Goal: Task Accomplishment & Management: Use online tool/utility

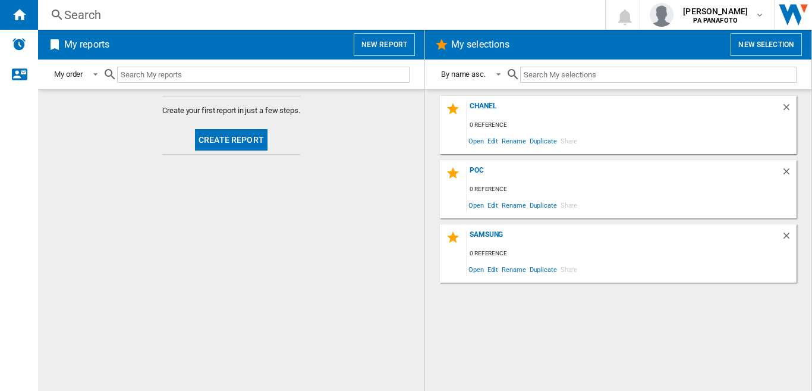
click at [223, 140] on button "Create report" at bounding box center [231, 139] width 73 height 21
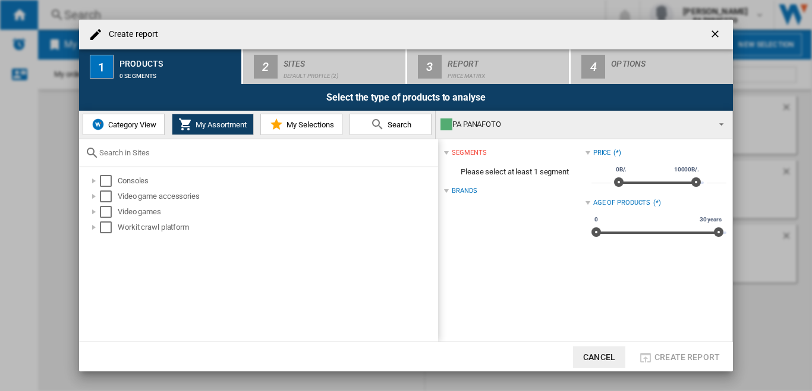
click at [131, 125] on span "Category View" at bounding box center [130, 124] width 51 height 9
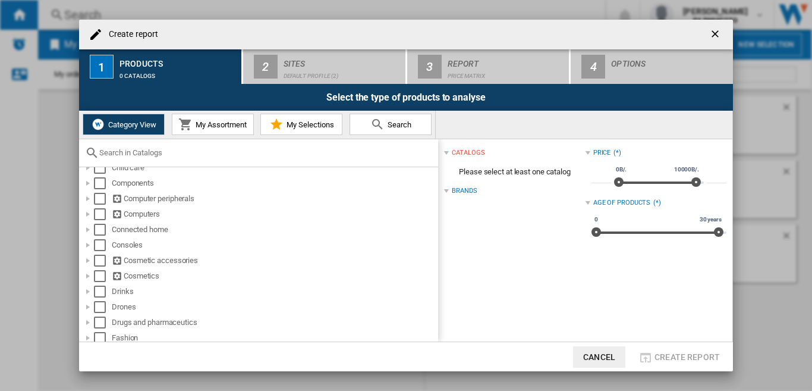
scroll to position [178, 0]
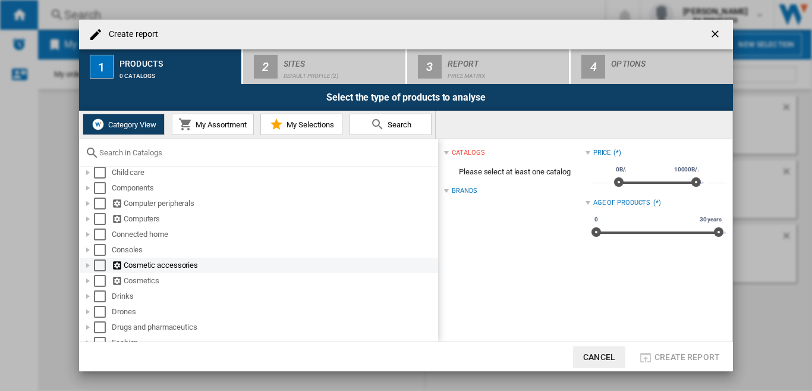
click at [172, 265] on div "Cosmetic accessories" at bounding box center [274, 265] width 325 height 12
click at [103, 264] on div "Select" at bounding box center [100, 265] width 12 height 12
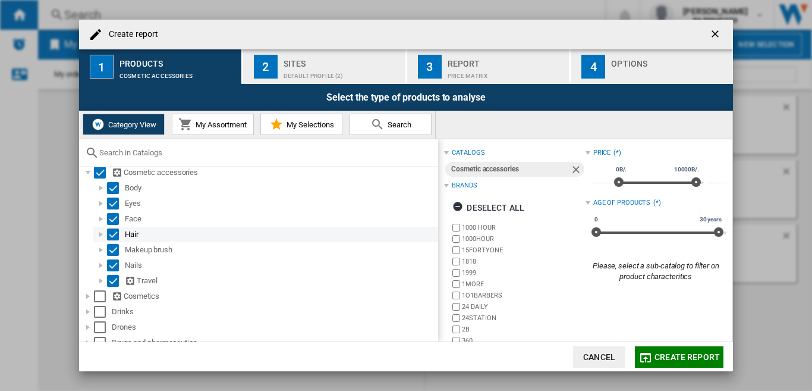
scroll to position [297, 0]
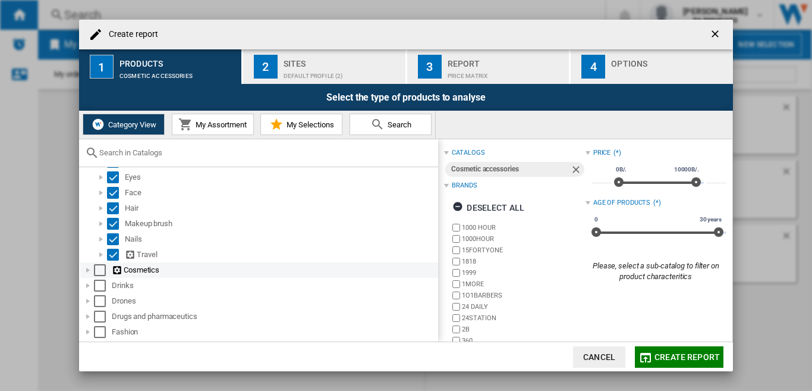
click at [101, 271] on div "Select" at bounding box center [100, 270] width 12 height 12
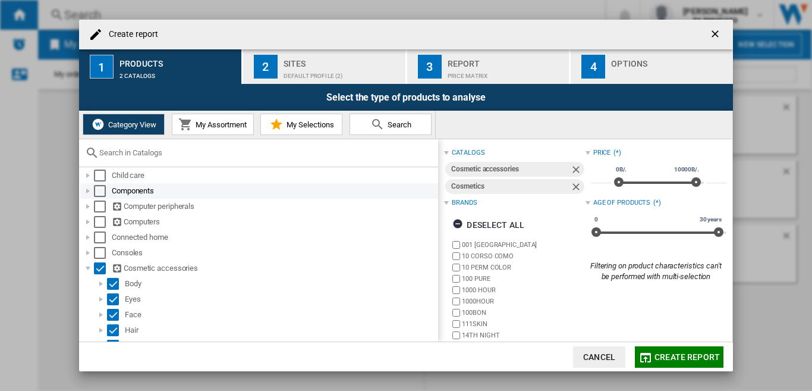
scroll to position [238, 0]
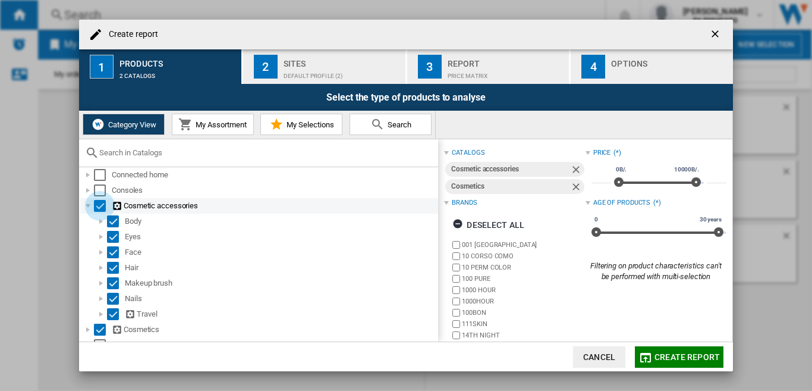
click at [100, 204] on div "Select" at bounding box center [100, 206] width 12 height 12
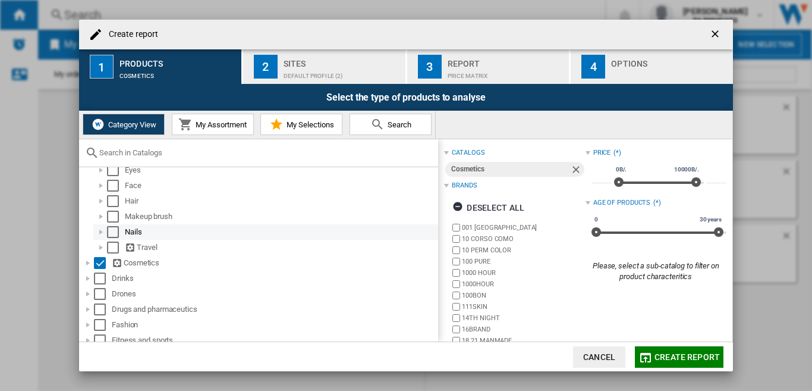
scroll to position [357, 0]
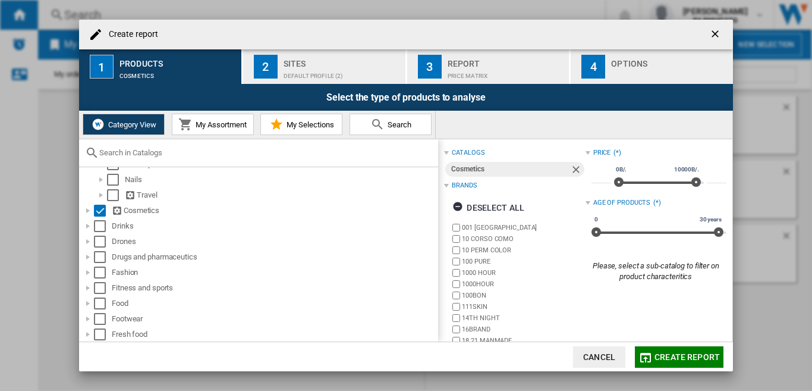
click at [304, 73] on div "Default profile (2)" at bounding box center [342, 73] width 117 height 12
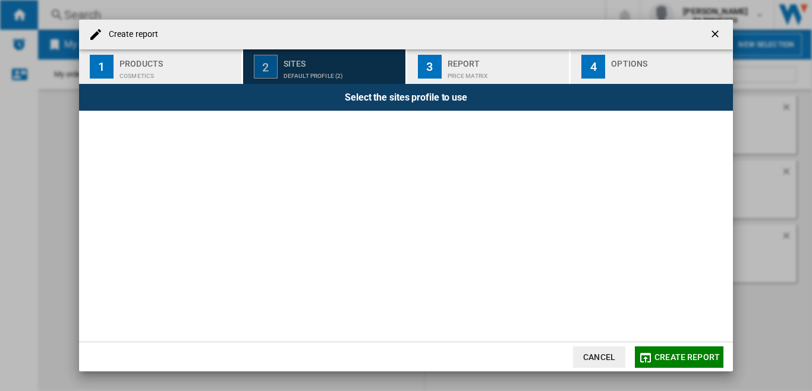
click at [158, 62] on div "Products" at bounding box center [178, 60] width 117 height 12
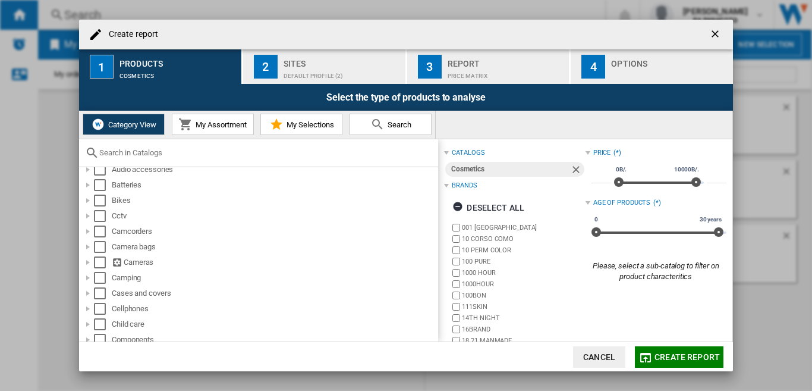
scroll to position [0, 0]
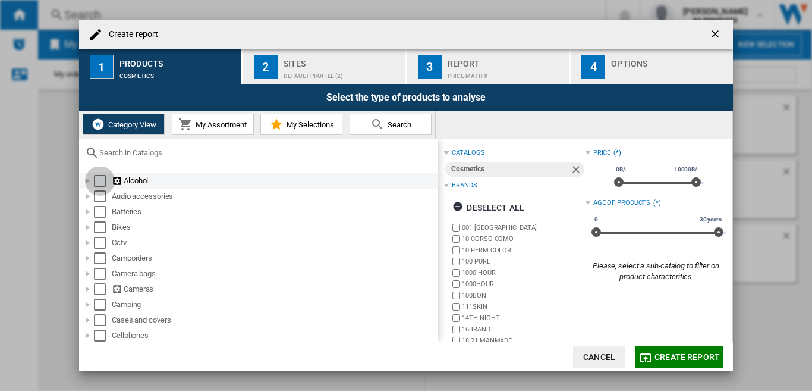
click at [102, 180] on div "Select" at bounding box center [100, 181] width 12 height 12
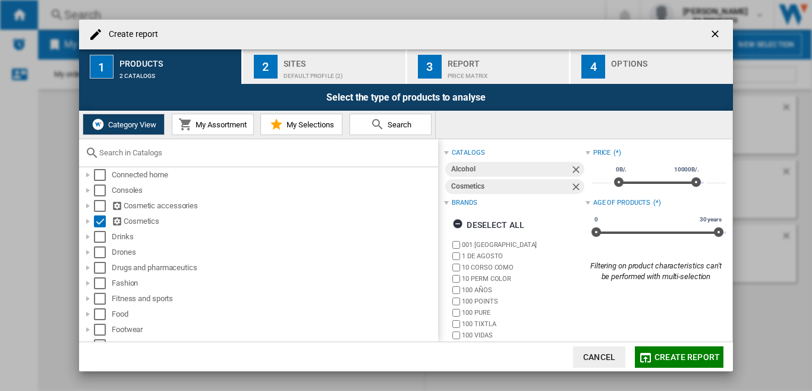
scroll to position [357, 0]
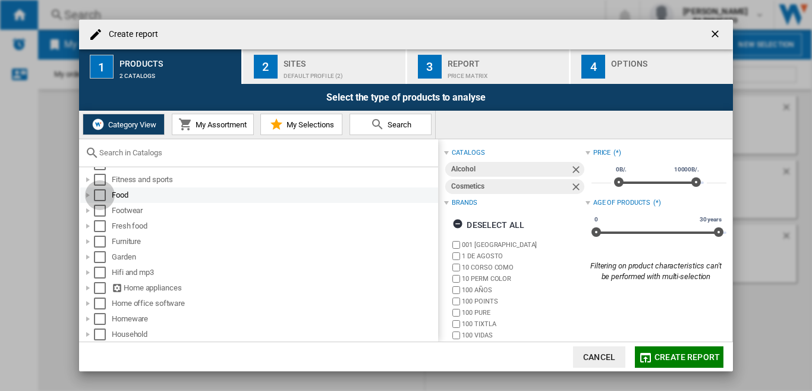
click at [101, 194] on div "Select" at bounding box center [100, 195] width 12 height 12
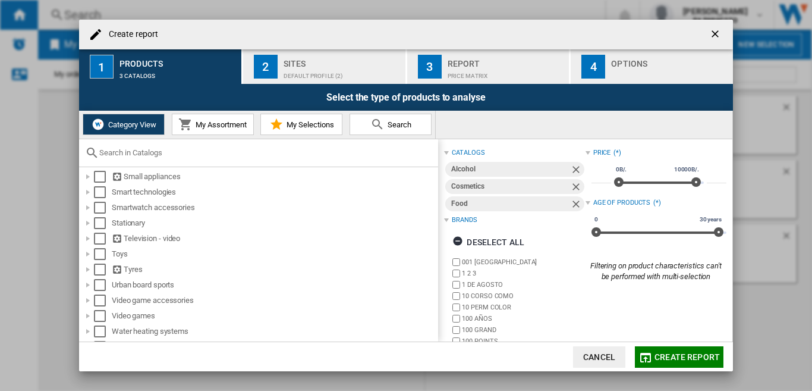
scroll to position [892, 0]
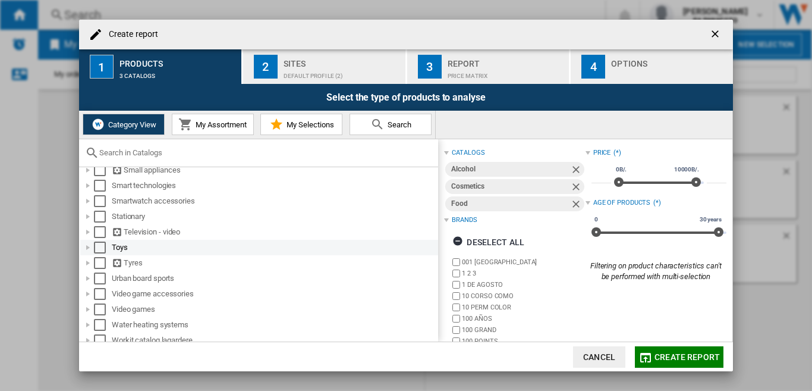
click at [98, 247] on div "Select" at bounding box center [100, 247] width 12 height 12
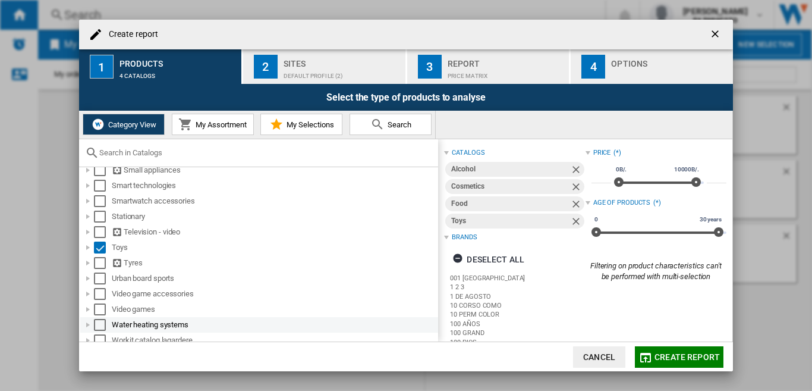
scroll to position [914, 0]
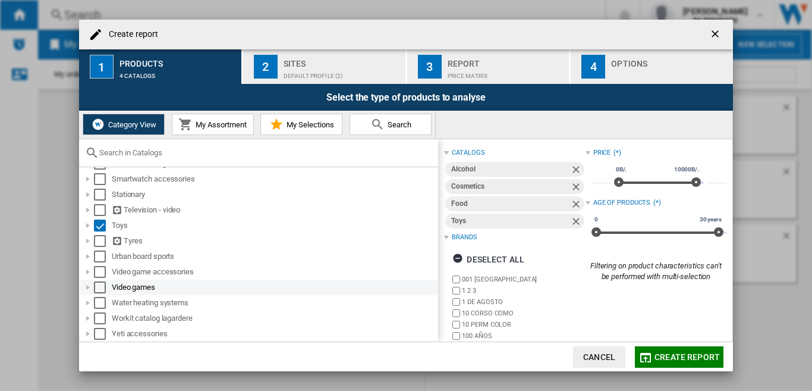
click at [98, 284] on div "Select" at bounding box center [100, 287] width 12 height 12
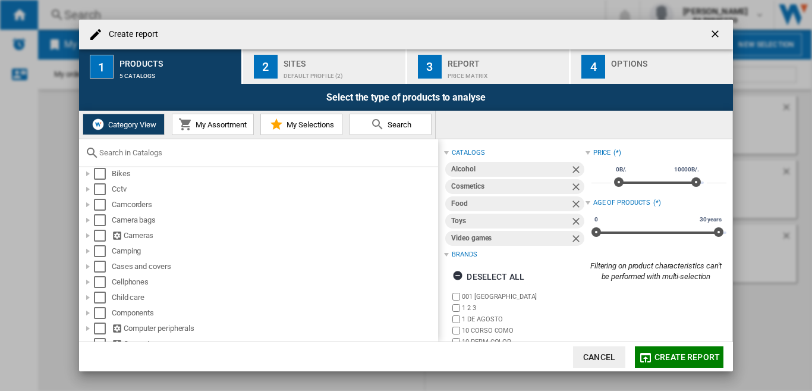
scroll to position [119, 0]
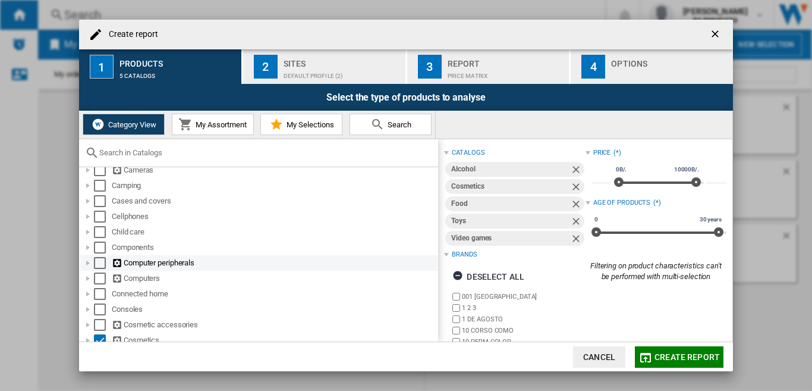
click at [103, 261] on div "Select" at bounding box center [100, 263] width 12 height 12
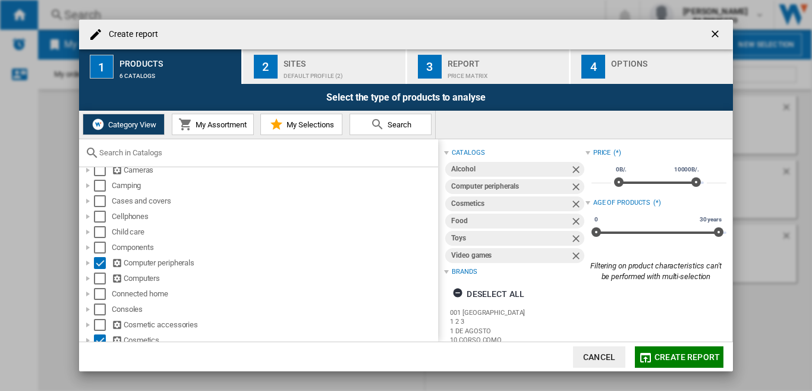
click at [329, 67] on div "Default profile (2)" at bounding box center [342, 73] width 117 height 12
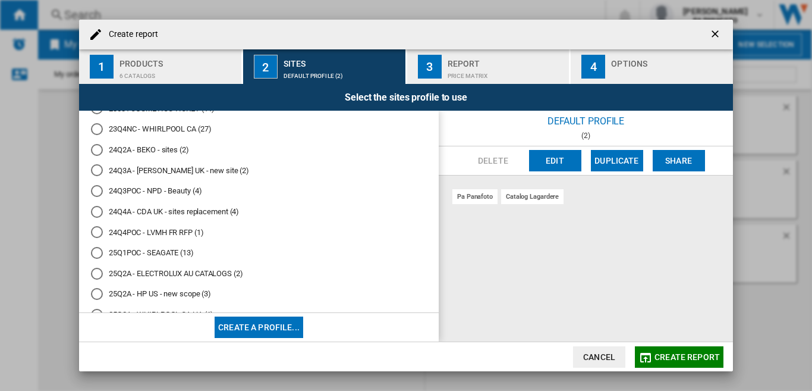
scroll to position [1277, 0]
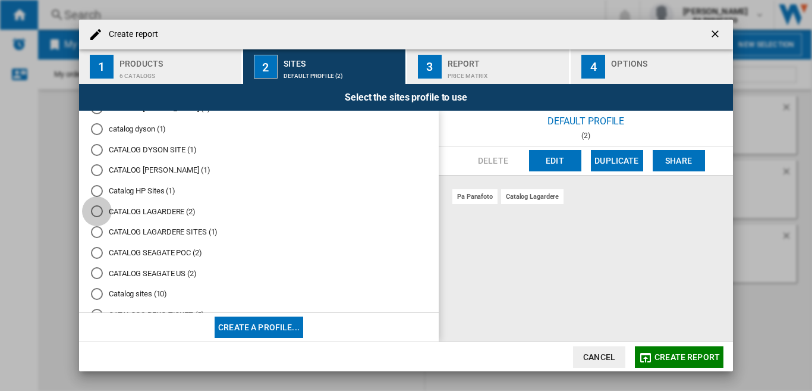
click at [99, 211] on div "CATALOG LAGARDERE (2)" at bounding box center [97, 211] width 12 height 12
click at [97, 229] on div "CATALOG LAGARDERE SITES (1)" at bounding box center [97, 232] width 12 height 12
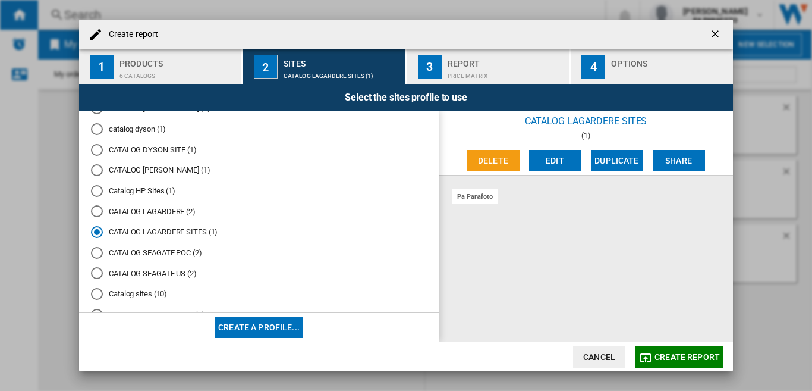
click at [95, 213] on div "CATALOG LAGARDERE (2)" at bounding box center [97, 211] width 12 height 12
click at [683, 355] on span "Create report" at bounding box center [687, 357] width 65 height 10
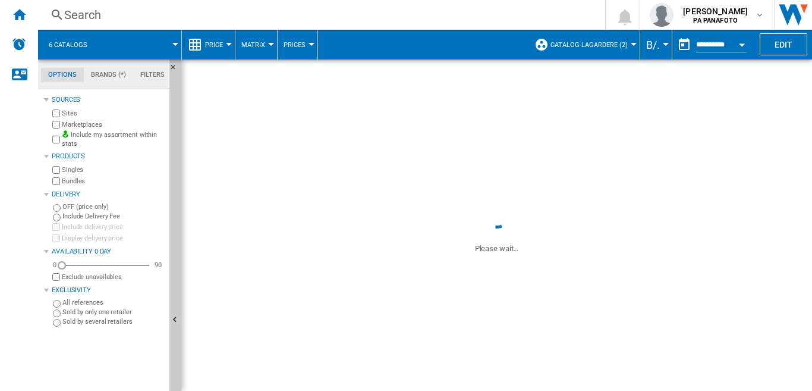
drag, startPoint x: 812, startPoint y: 180, endPoint x: 93, endPoint y: 13, distance: 737.6
click at [93, 13] on div "Search" at bounding box center [319, 15] width 510 height 17
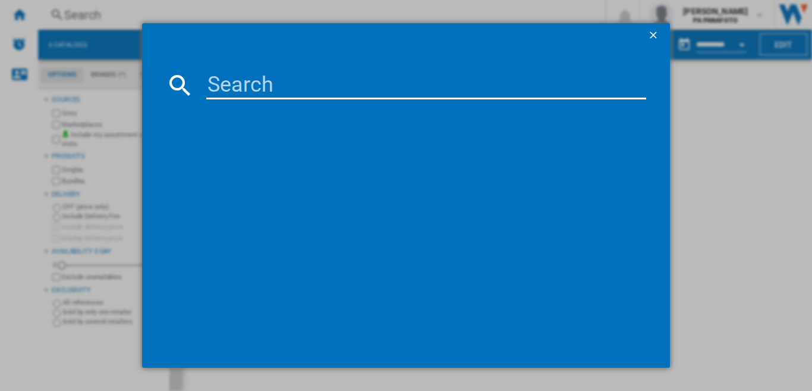
click at [648, 38] on ng-md-icon "getI18NText('BUTTONS.CLOSE_DIALOG')" at bounding box center [655, 36] width 14 height 14
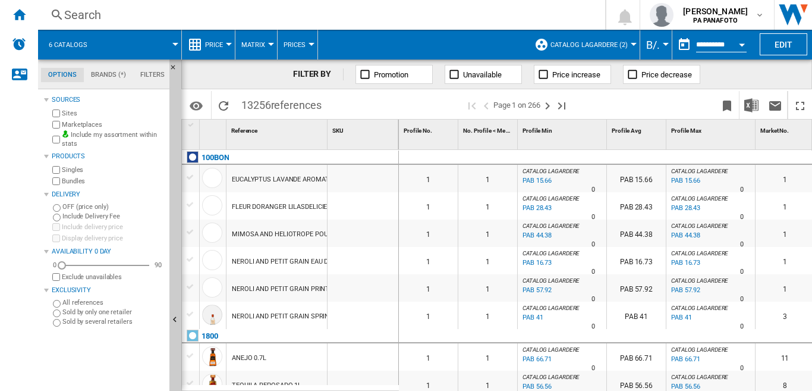
click at [742, 45] on div "Open calendar" at bounding box center [742, 44] width 6 height 3
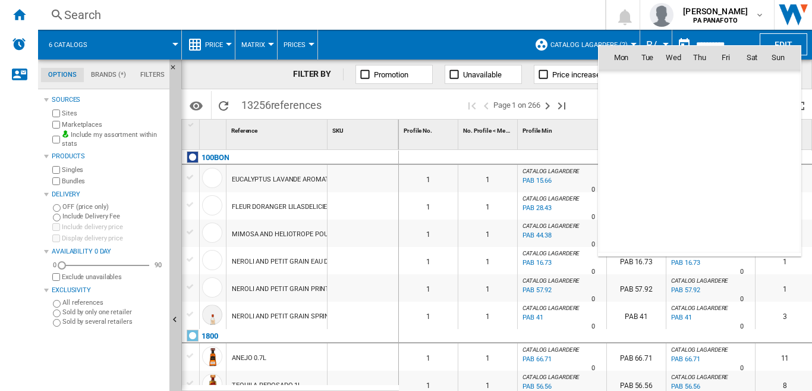
scroll to position [5674, 0]
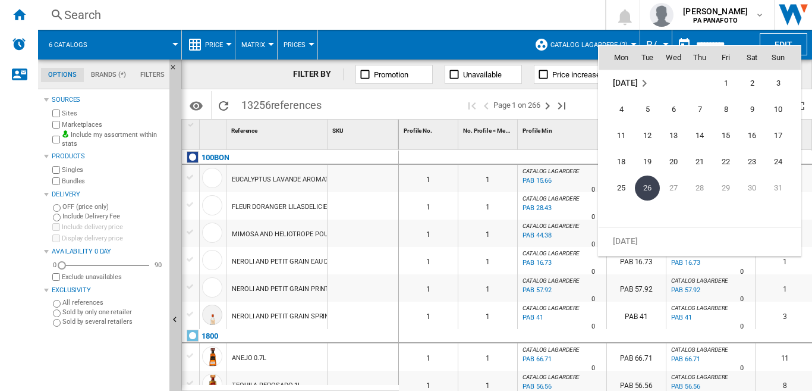
click at [296, 183] on div at bounding box center [406, 195] width 812 height 391
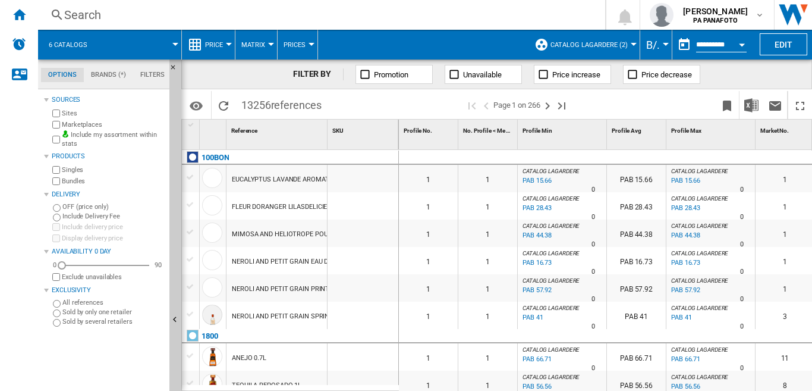
click at [663, 44] on div "Currency" at bounding box center [666, 44] width 6 height 3
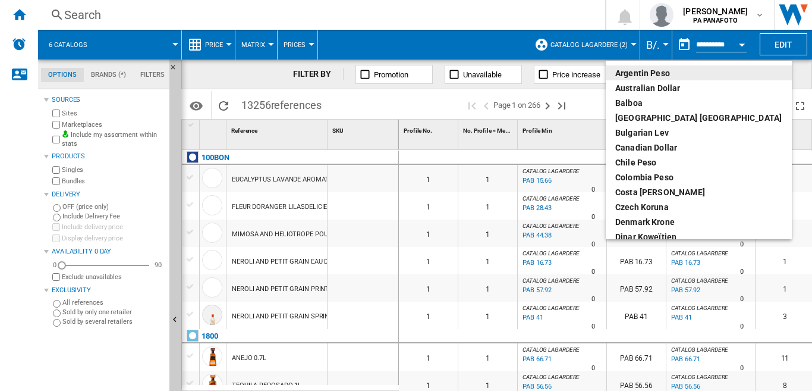
click at [348, 214] on md-backdrop at bounding box center [406, 195] width 812 height 391
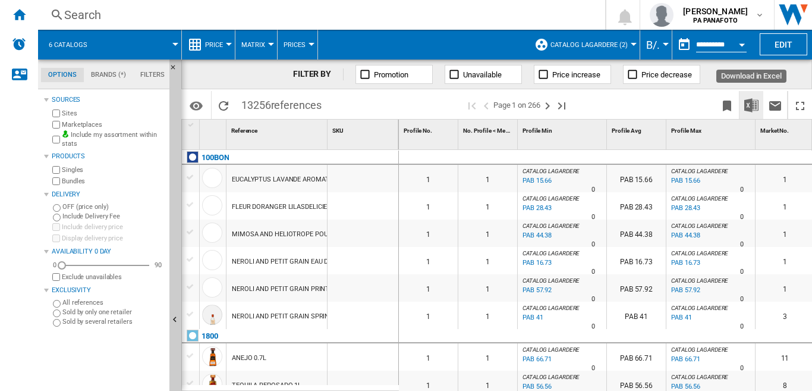
click at [752, 108] on img "Download in Excel" at bounding box center [752, 105] width 14 height 14
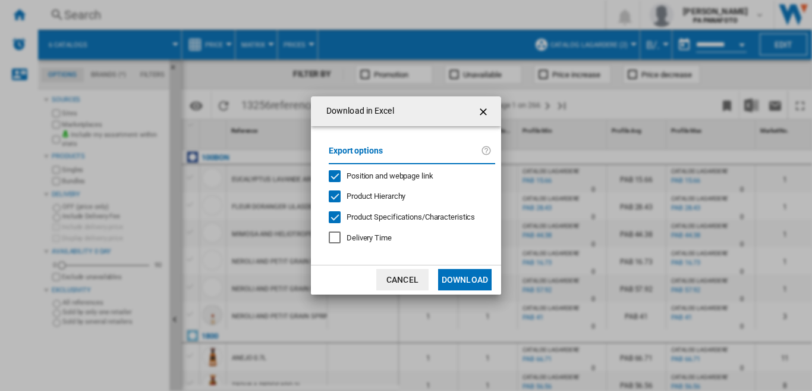
click at [454, 280] on button "Download" at bounding box center [465, 279] width 54 height 21
